Goal: Communication & Community: Answer question/provide support

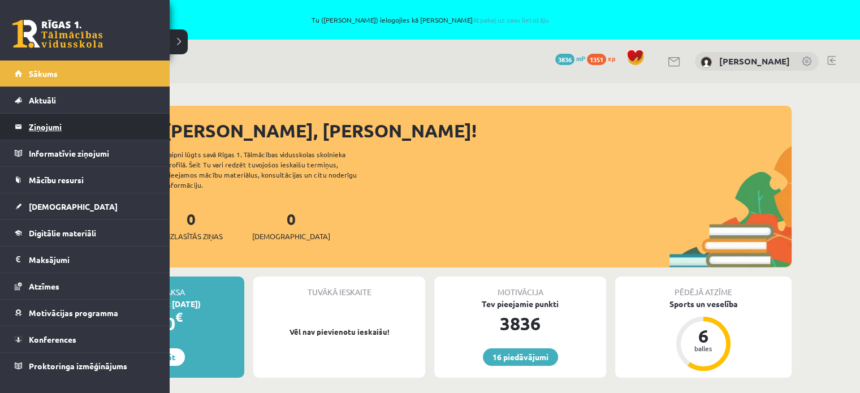
click at [59, 136] on legend "Ziņojumi 0" at bounding box center [92, 127] width 127 height 26
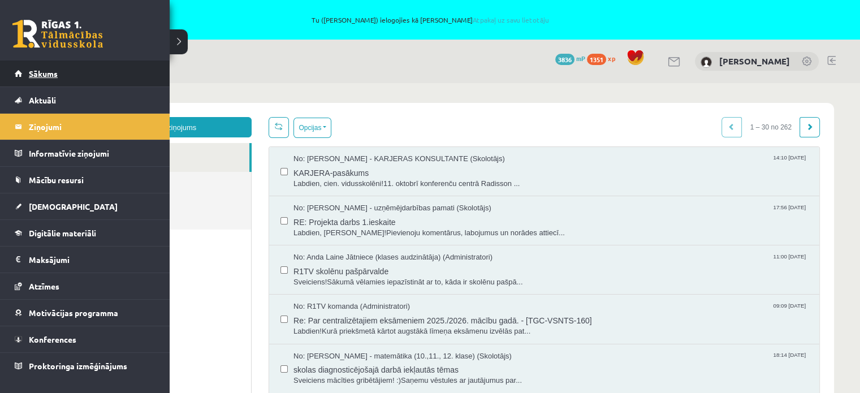
click at [45, 70] on span "Sākums" at bounding box center [43, 73] width 29 height 10
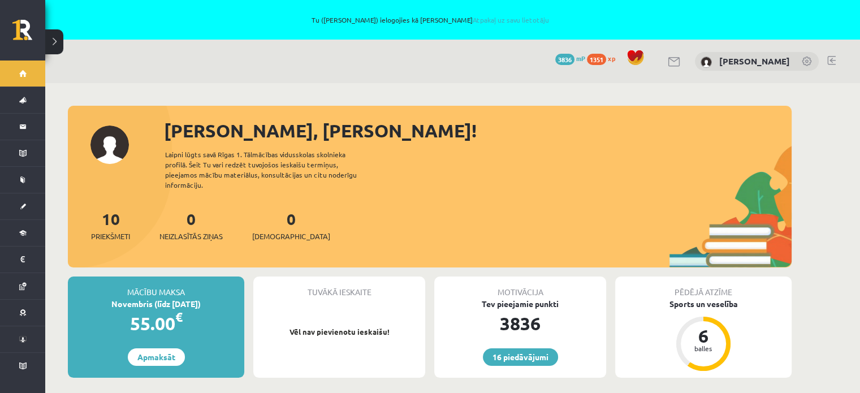
click at [455, 156] on div "[PERSON_NAME], [PERSON_NAME]! Laipni lūgts savā Rīgas 1. Tālmācības vidusskolas…" at bounding box center [430, 192] width 724 height 150
